Goal: Browse casually

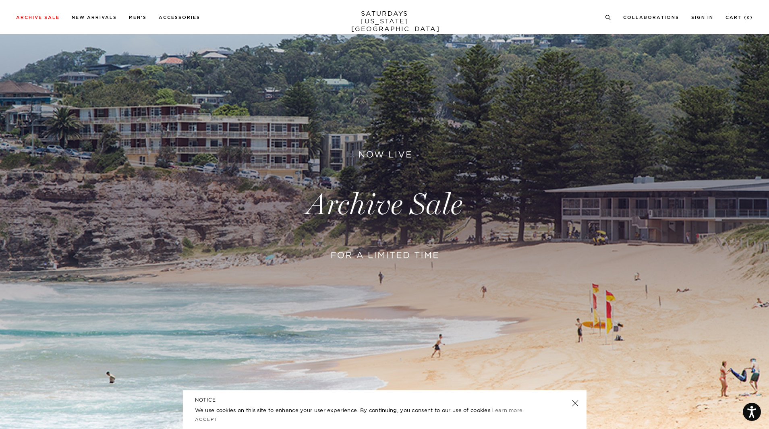
scroll to position [105, 0]
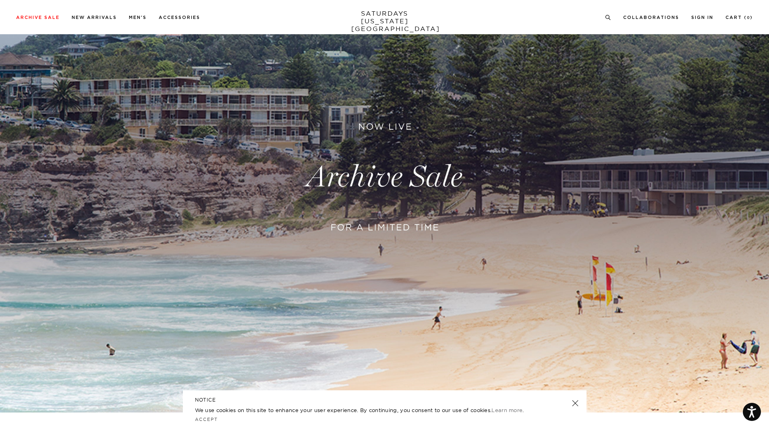
click at [398, 164] on link at bounding box center [384, 177] width 769 height 471
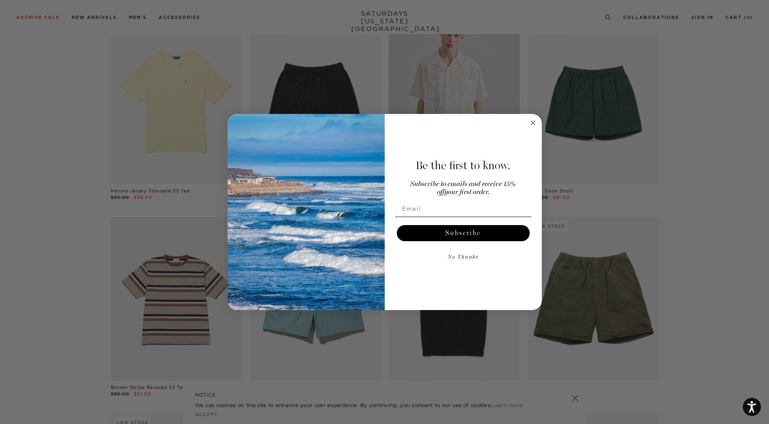
scroll to position [1144, 0]
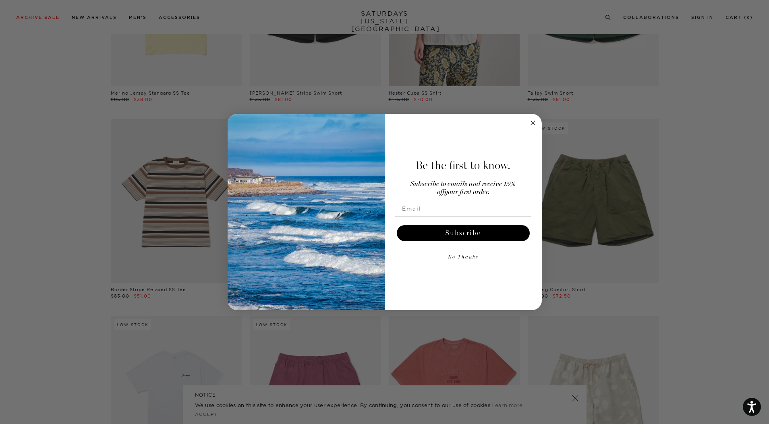
click at [533, 122] on circle "Close dialog" at bounding box center [532, 122] width 9 height 9
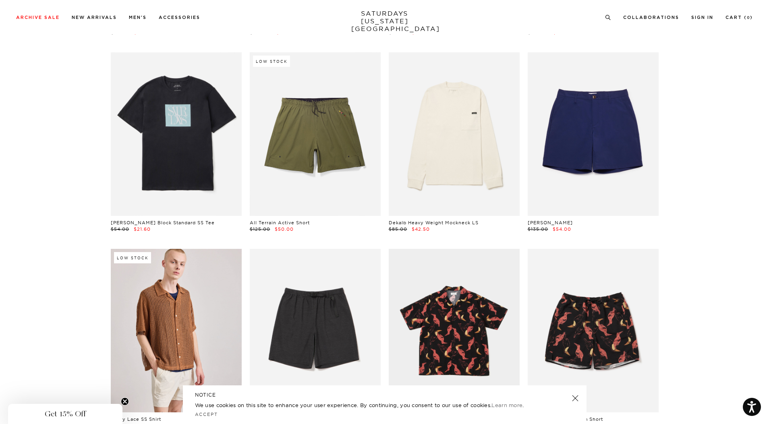
scroll to position [1985, 0]
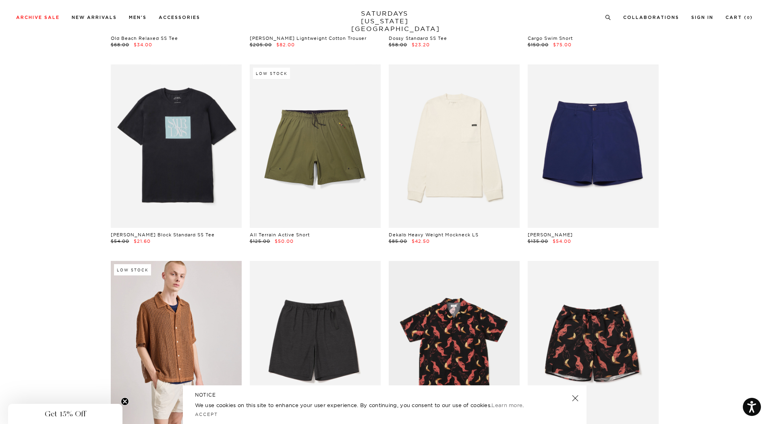
click at [384, 15] on link "SATURDAYS NEW YORK CITY" at bounding box center [384, 21] width 66 height 23
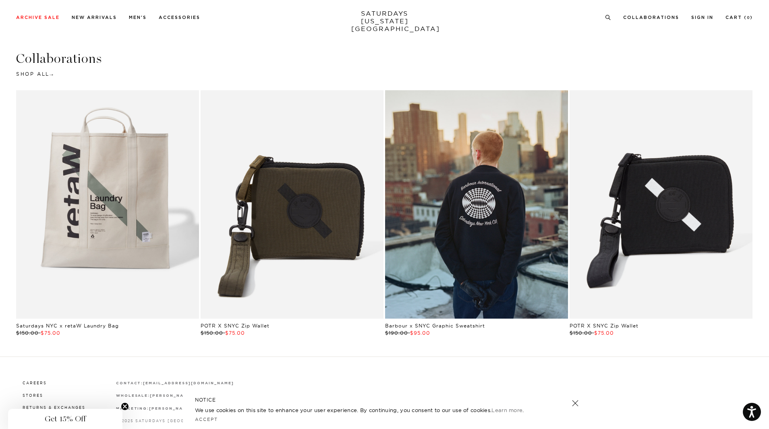
scroll to position [1986, 0]
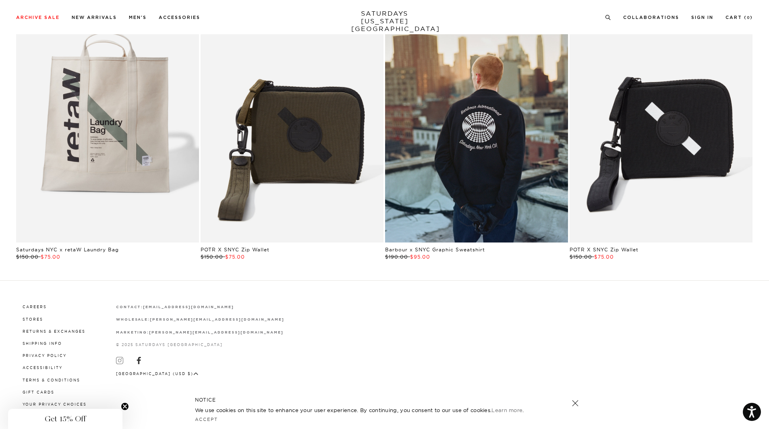
click at [116, 360] on icon at bounding box center [119, 360] width 7 height 7
